Goal: Transaction & Acquisition: Purchase product/service

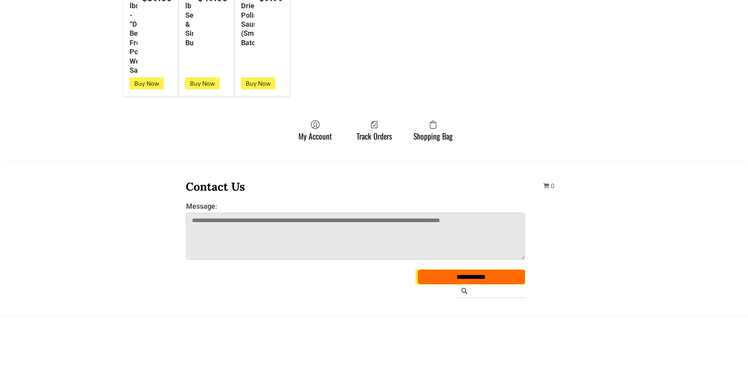
scroll to position [2199, 0]
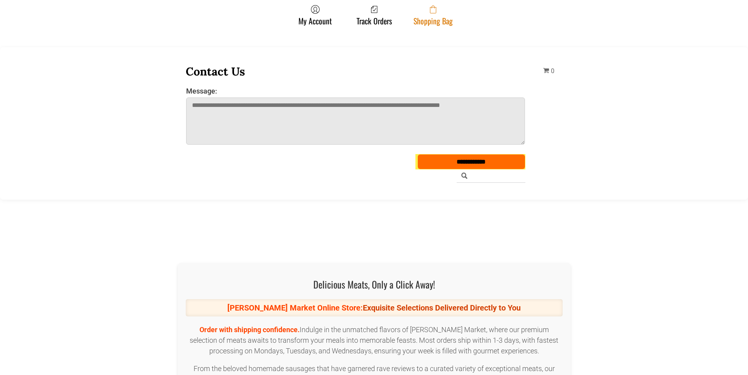
click at [440, 21] on link "Shopping Bag" at bounding box center [433, 15] width 47 height 21
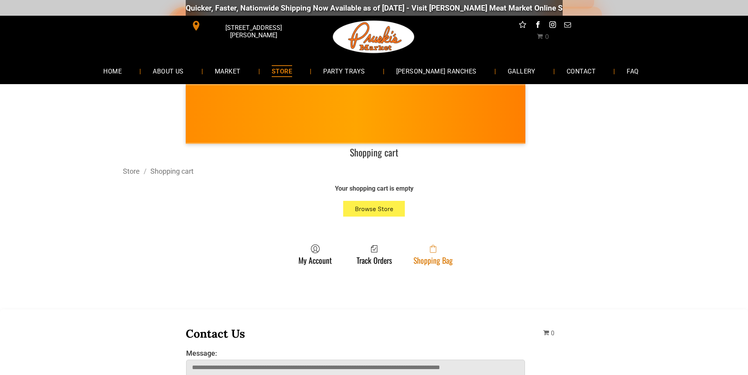
click at [436, 252] on icon at bounding box center [433, 249] width 6 height 6
click at [412, 247] on link "Shopping Bag" at bounding box center [433, 254] width 47 height 21
click at [432, 256] on link "Shopping Bag" at bounding box center [433, 254] width 47 height 21
